Goal: Task Accomplishment & Management: Manage account settings

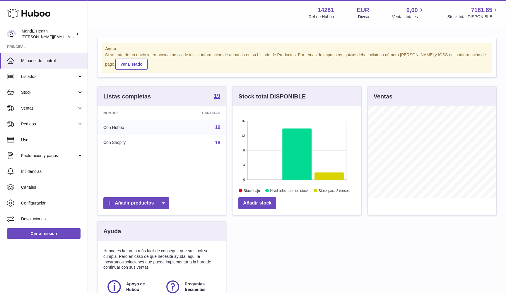
scroll to position [91, 129]
click at [35, 95] on link "Stock" at bounding box center [44, 92] width 88 height 16
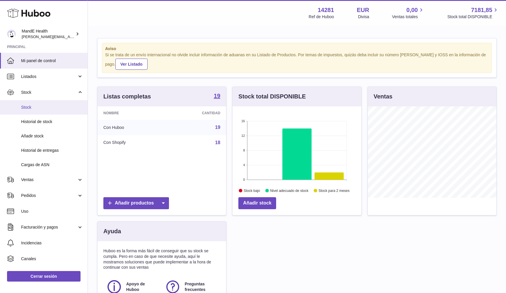
click at [38, 104] on link "Stock" at bounding box center [44, 107] width 88 height 14
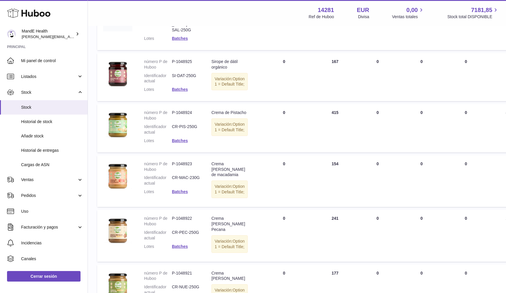
scroll to position [424, 0]
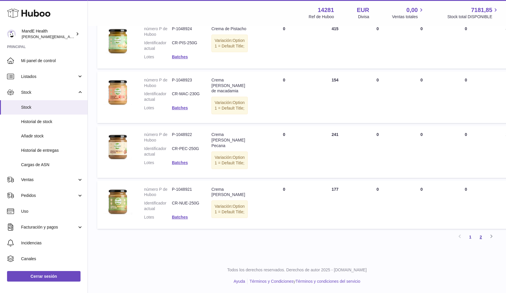
click at [481, 239] on link "2" at bounding box center [481, 237] width 11 height 11
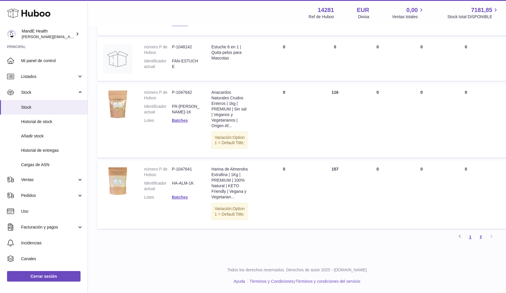
click at [472, 241] on link "1" at bounding box center [470, 237] width 11 height 11
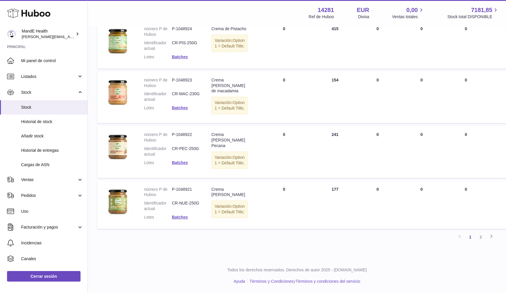
scroll to position [526, 0]
click at [482, 238] on link "2" at bounding box center [481, 237] width 11 height 11
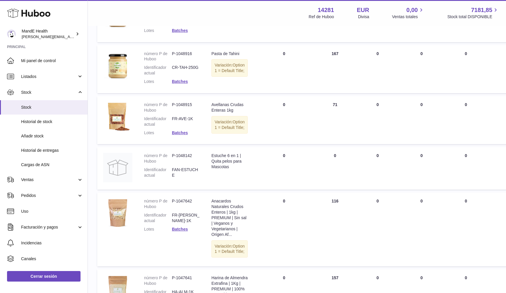
scroll to position [173, 0]
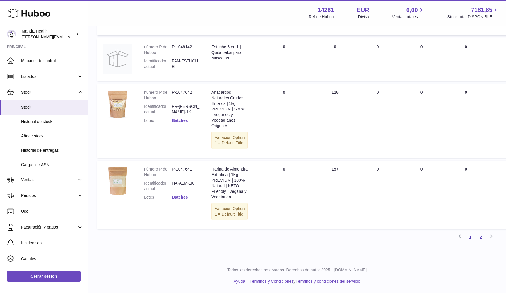
click at [475, 238] on link "1" at bounding box center [470, 237] width 11 height 11
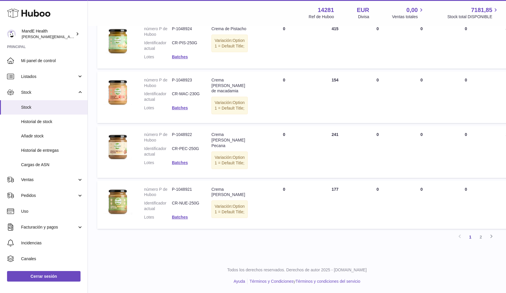
scroll to position [526, 0]
click at [481, 236] on link "2" at bounding box center [481, 237] width 11 height 11
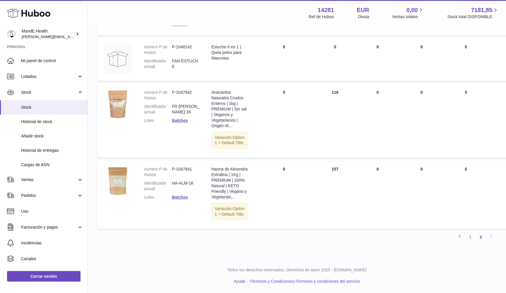
scroll to position [442, 0]
